Goal: Information Seeking & Learning: Check status

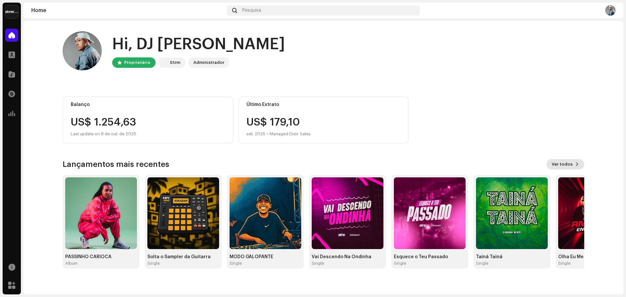
click at [559, 160] on span "Ver todos" at bounding box center [561, 164] width 21 height 13
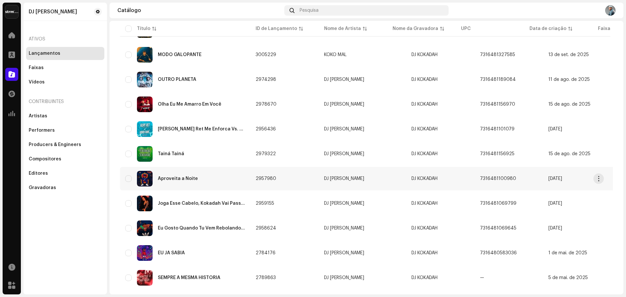
scroll to position [130, 0]
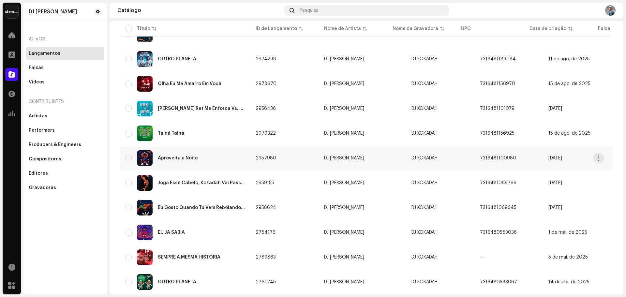
click at [175, 158] on div "Aproveita a Noite" at bounding box center [178, 158] width 40 height 5
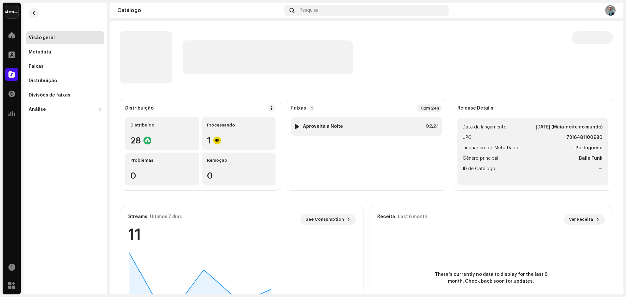
click at [297, 126] on div at bounding box center [297, 126] width 5 height 5
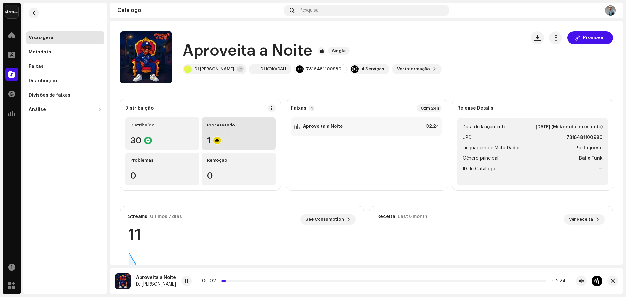
click at [217, 144] on div at bounding box center [217, 141] width 8 height 8
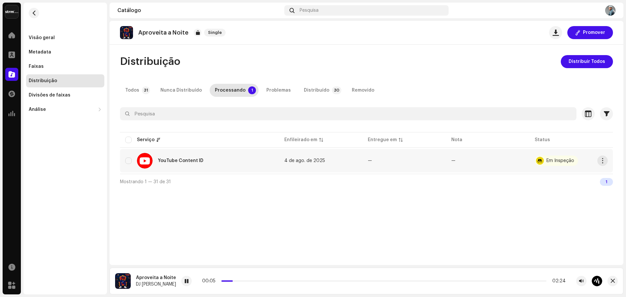
click at [546, 158] on div "Em Inspeção" at bounding box center [560, 160] width 28 height 5
click at [131, 91] on div "Todos" at bounding box center [132, 90] width 14 height 13
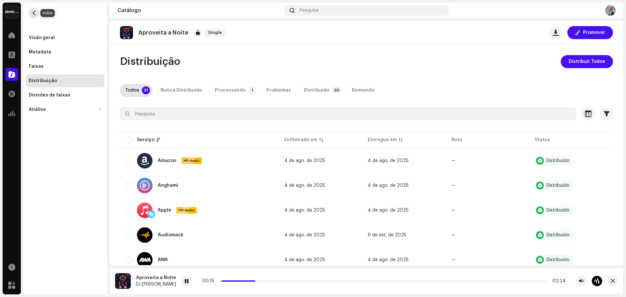
click at [31, 15] on button "button" at bounding box center [34, 13] width 10 height 10
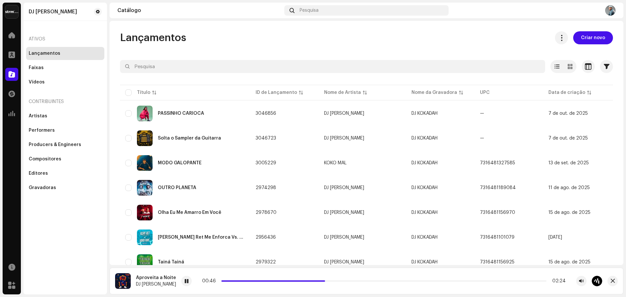
drag, startPoint x: 84, startPoint y: 226, endPoint x: 92, endPoint y: 227, distance: 7.9
click at [84, 226] on div "DJ [PERSON_NAME] Ativos Lançamentos Faixas Vídeos Contribuintes Artistas Perfor…" at bounding box center [64, 149] width 83 height 292
click at [184, 282] on span at bounding box center [186, 281] width 4 height 5
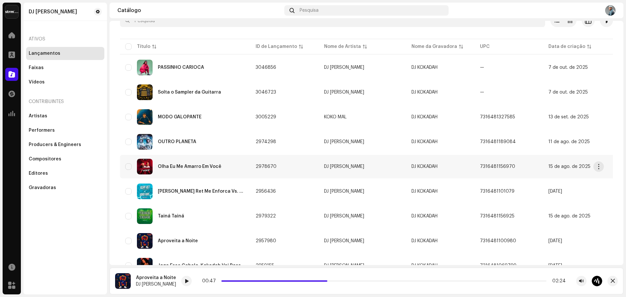
scroll to position [65, 0]
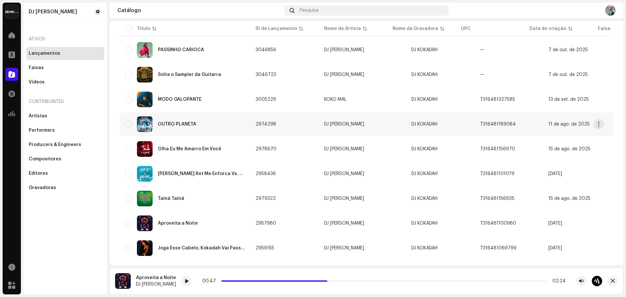
click at [184, 121] on div "OUTRO PLANETA" at bounding box center [185, 124] width 120 height 16
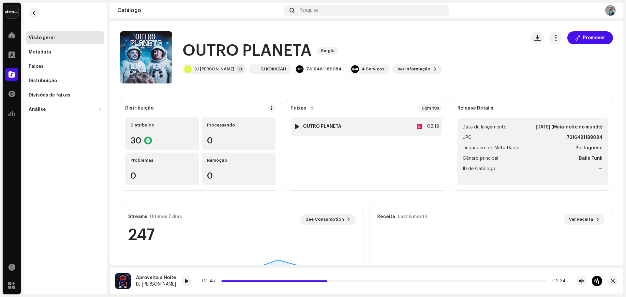
click at [297, 125] on div at bounding box center [297, 126] width 5 height 5
click at [184, 280] on span at bounding box center [186, 281] width 4 height 5
click at [37, 13] on button "button" at bounding box center [34, 13] width 10 height 10
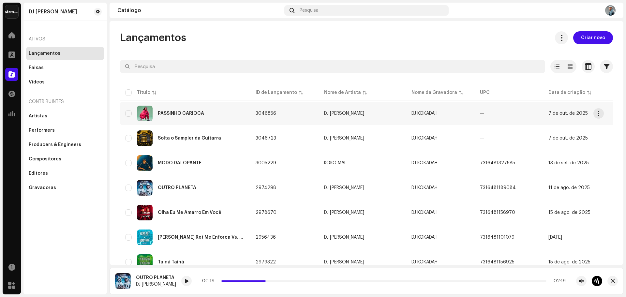
click at [201, 117] on div "PASSINHO CARIOCA" at bounding box center [185, 114] width 120 height 16
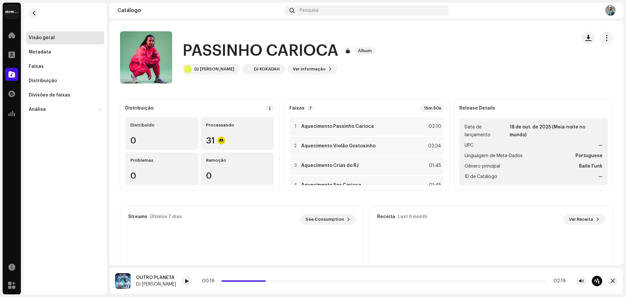
click at [297, 107] on strong "Faixas" at bounding box center [296, 108] width 15 height 5
click at [147, 109] on div "Distribuição" at bounding box center [139, 108] width 28 height 5
click at [33, 13] on span "button" at bounding box center [34, 12] width 5 height 5
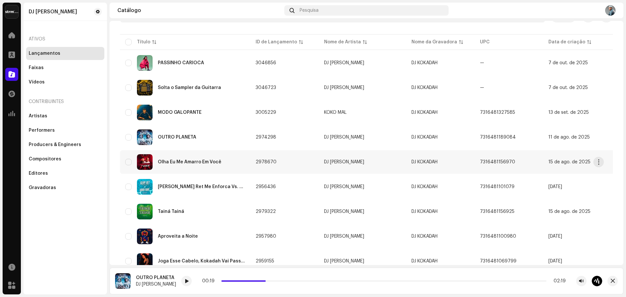
scroll to position [130, 0]
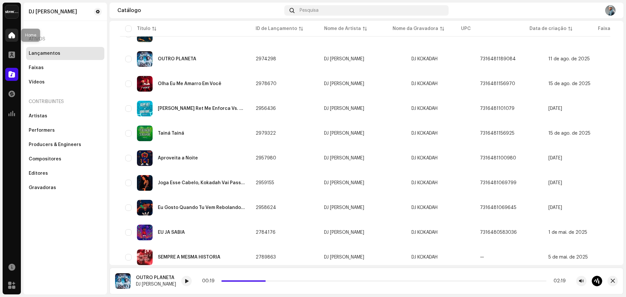
click at [16, 35] on div at bounding box center [11, 35] width 13 height 13
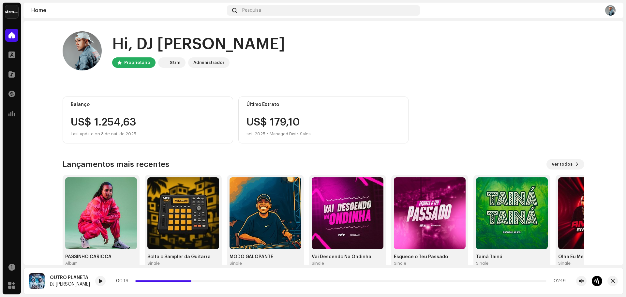
click at [598, 91] on home-home "Hi, DJ [PERSON_NAME] Proprietário Strm Administrador Balanço US$ 1.254,63 Last …" at bounding box center [323, 150] width 600 height 258
